Goal: Contribute content

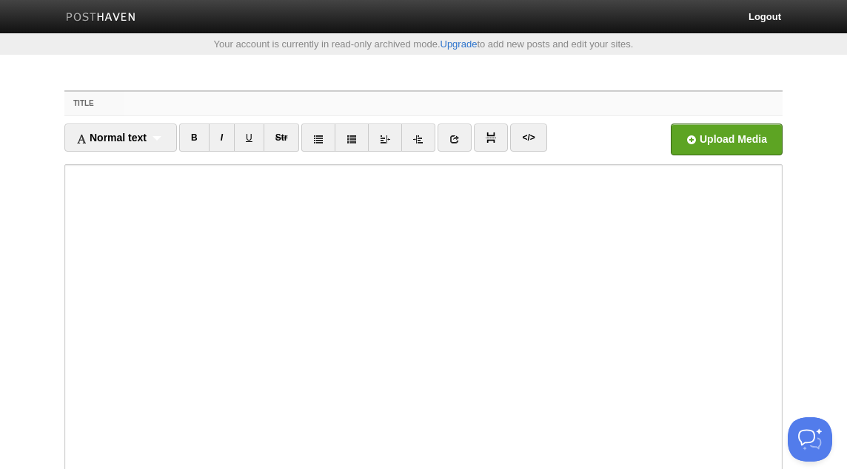
click at [272, 101] on input "Title" at bounding box center [453, 104] width 658 height 24
paste input "Stay Away from Argumentation! - [PERSON_NAME] as-[DEMOGRAPHIC_DATA]"
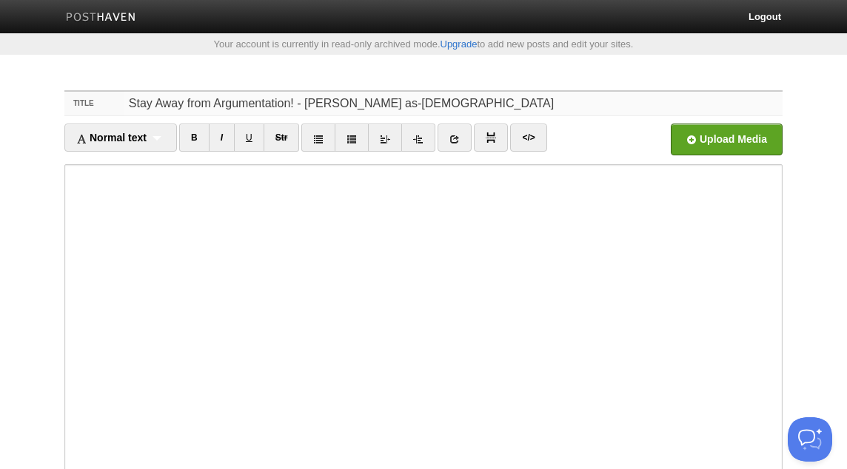
type input "Stay Away from Argumentation! - [PERSON_NAME] as-[DEMOGRAPHIC_DATA]"
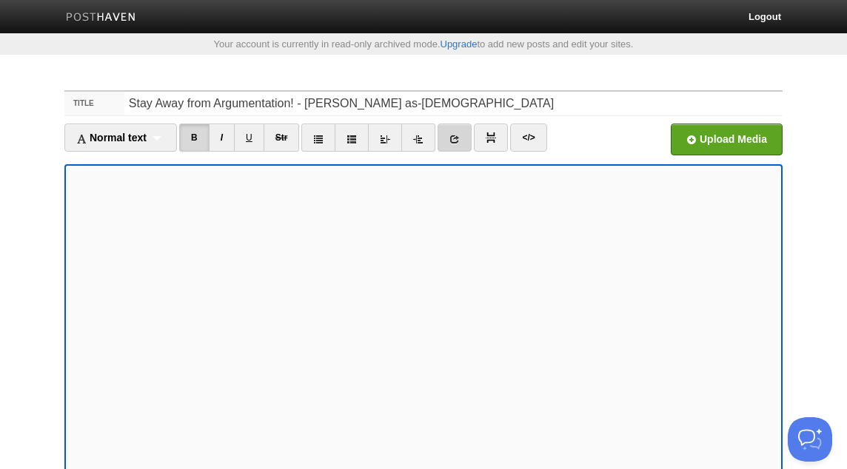
click at [452, 142] on link at bounding box center [455, 138] width 34 height 28
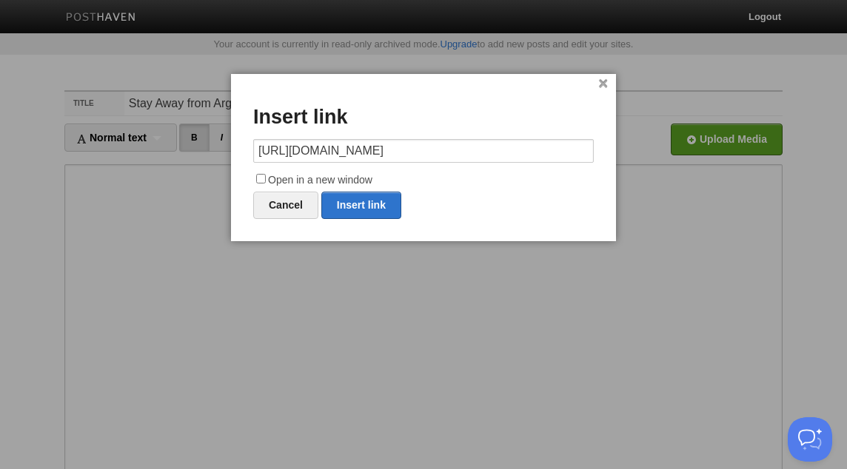
type input "[URL][DOMAIN_NAME]"
click at [354, 181] on label "Open in a new window" at bounding box center [423, 181] width 341 height 18
click at [266, 181] on input "Open in a new window" at bounding box center [261, 179] width 10 height 10
checkbox input "true"
click at [362, 202] on link "Insert link" at bounding box center [361, 205] width 80 height 27
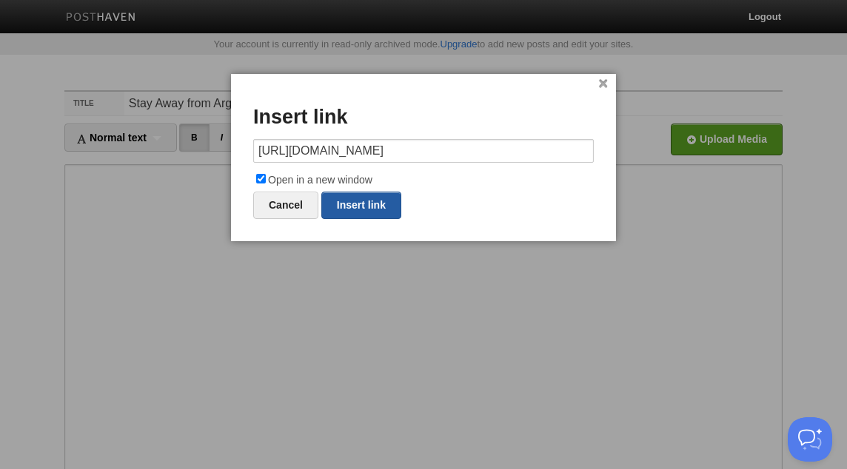
type input "https://"
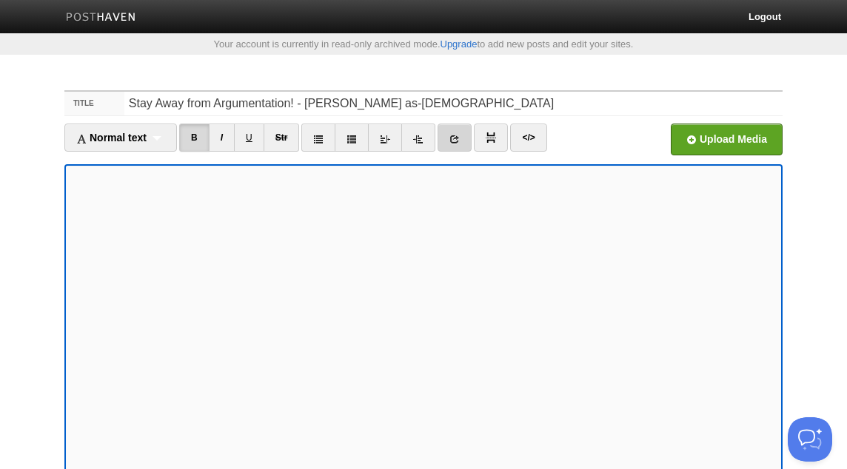
click at [460, 139] on icon at bounding box center [454, 139] width 10 height 10
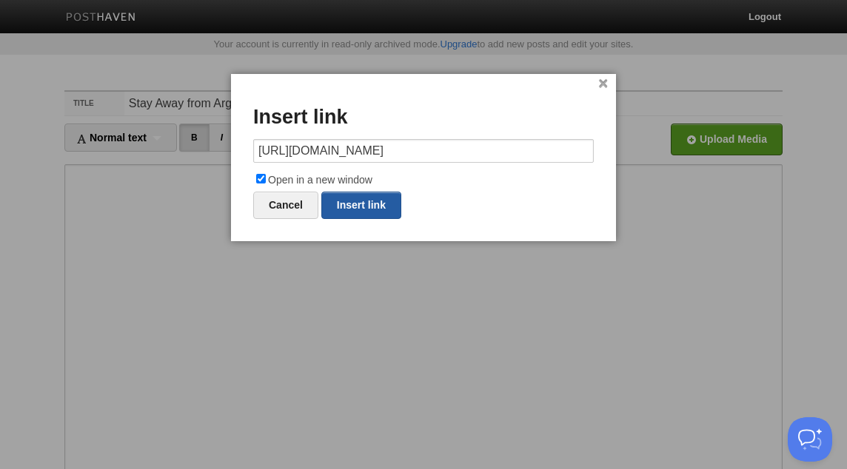
click at [372, 205] on link "Insert link" at bounding box center [361, 205] width 80 height 27
type input "https://"
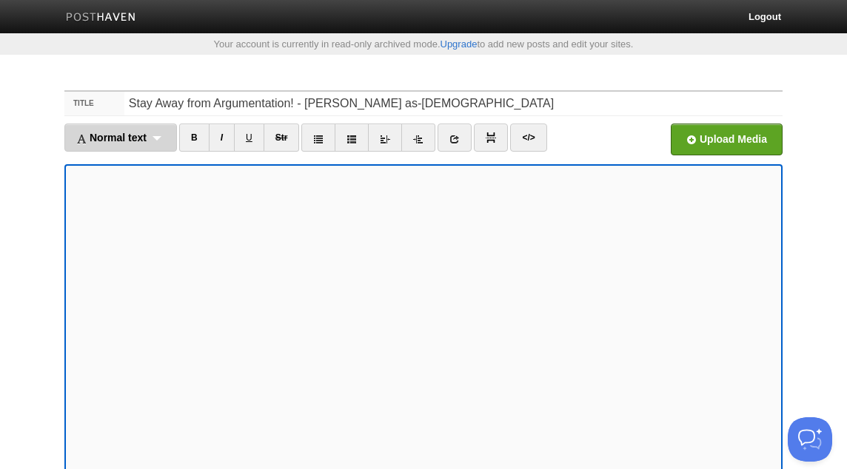
click at [164, 139] on div "Normal text Normal text Heading 1 Heading 2 Heading 3" at bounding box center [120, 138] width 113 height 28
click at [138, 172] on link "Normal text" at bounding box center [120, 170] width 111 height 22
